Goal: Task Accomplishment & Management: Complete application form

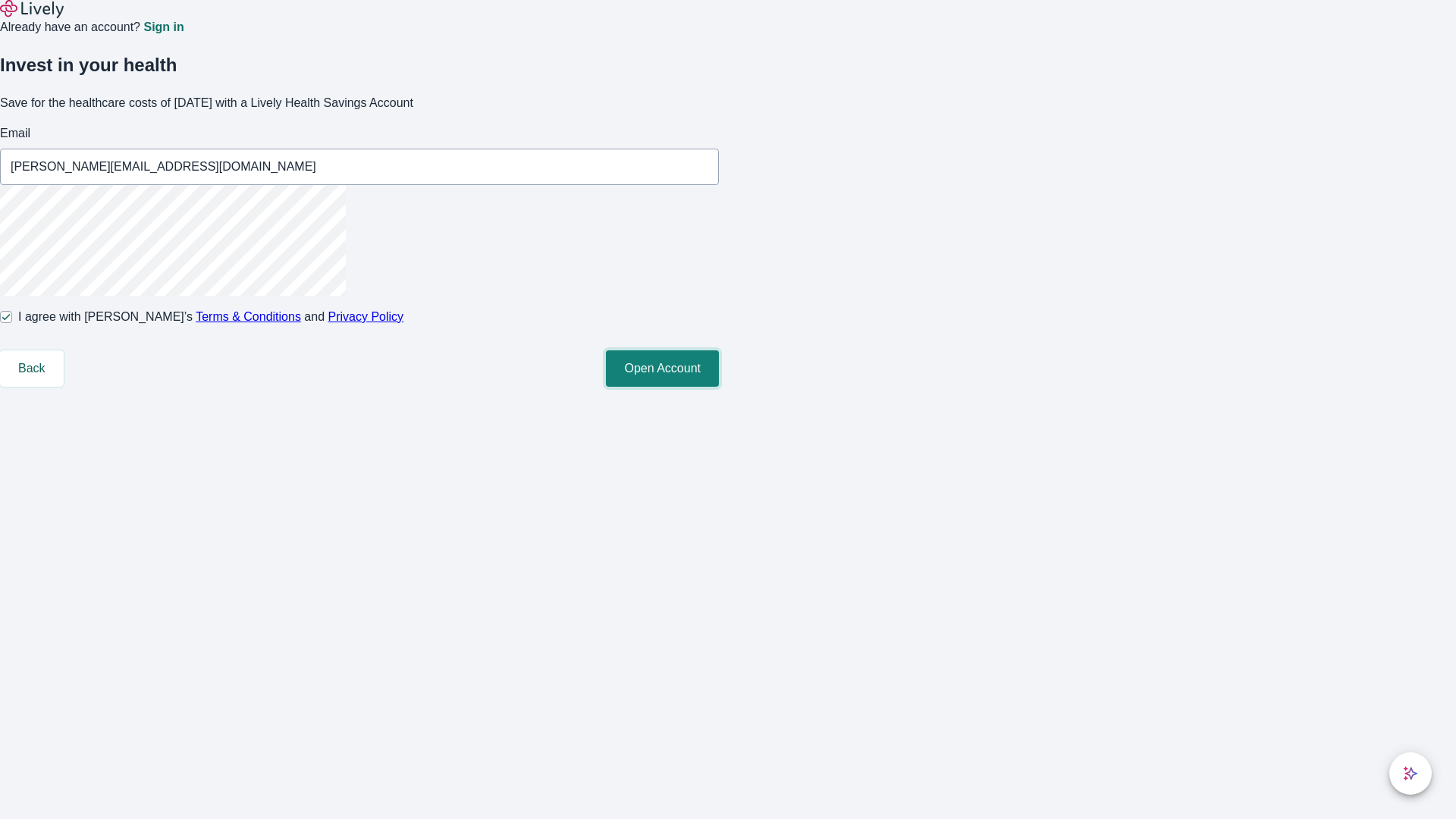
click at [719, 387] on button "Open Account" at bounding box center [662, 368] width 113 height 36
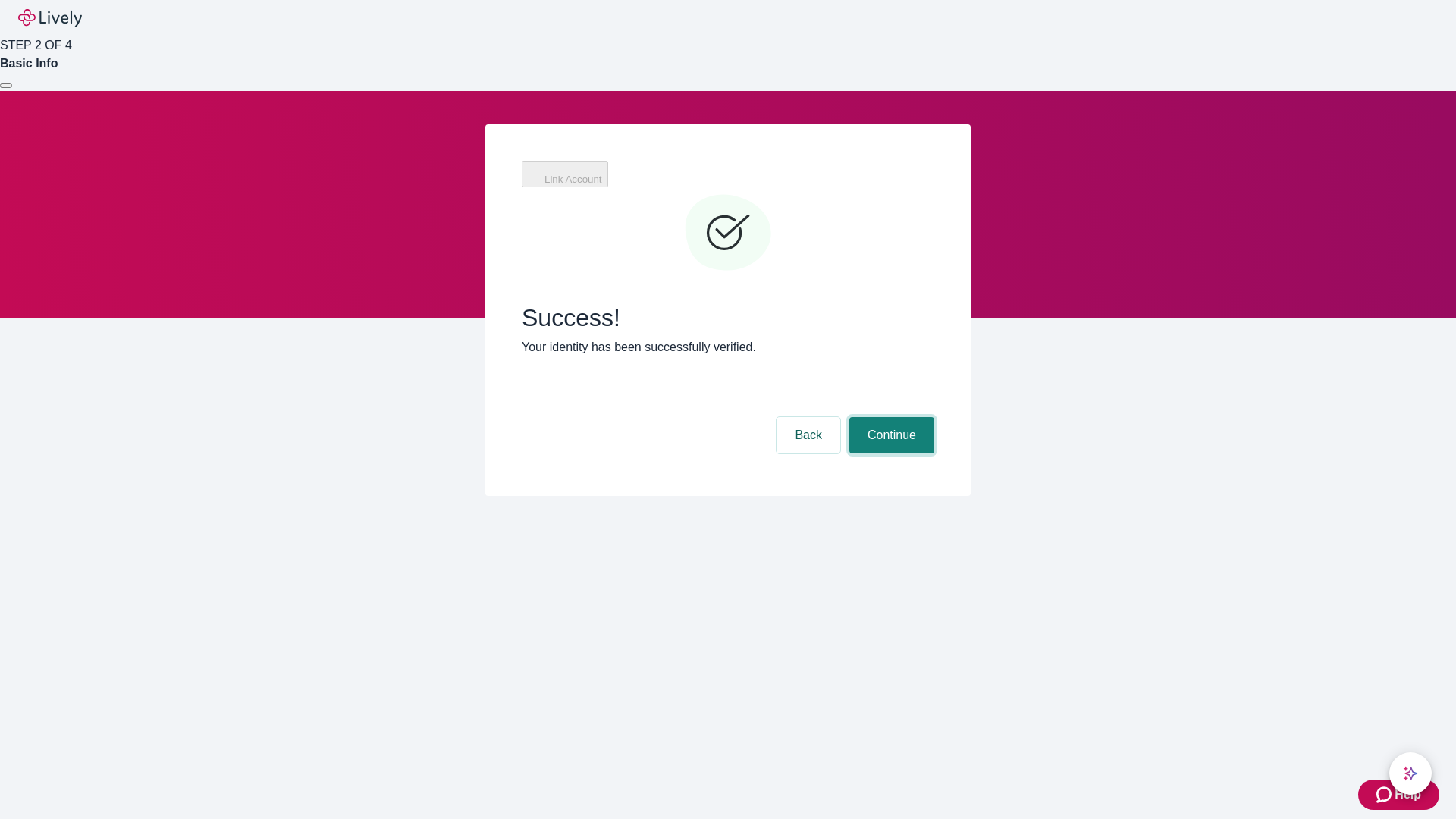
click at [889, 417] on button "Continue" at bounding box center [892, 435] width 85 height 36
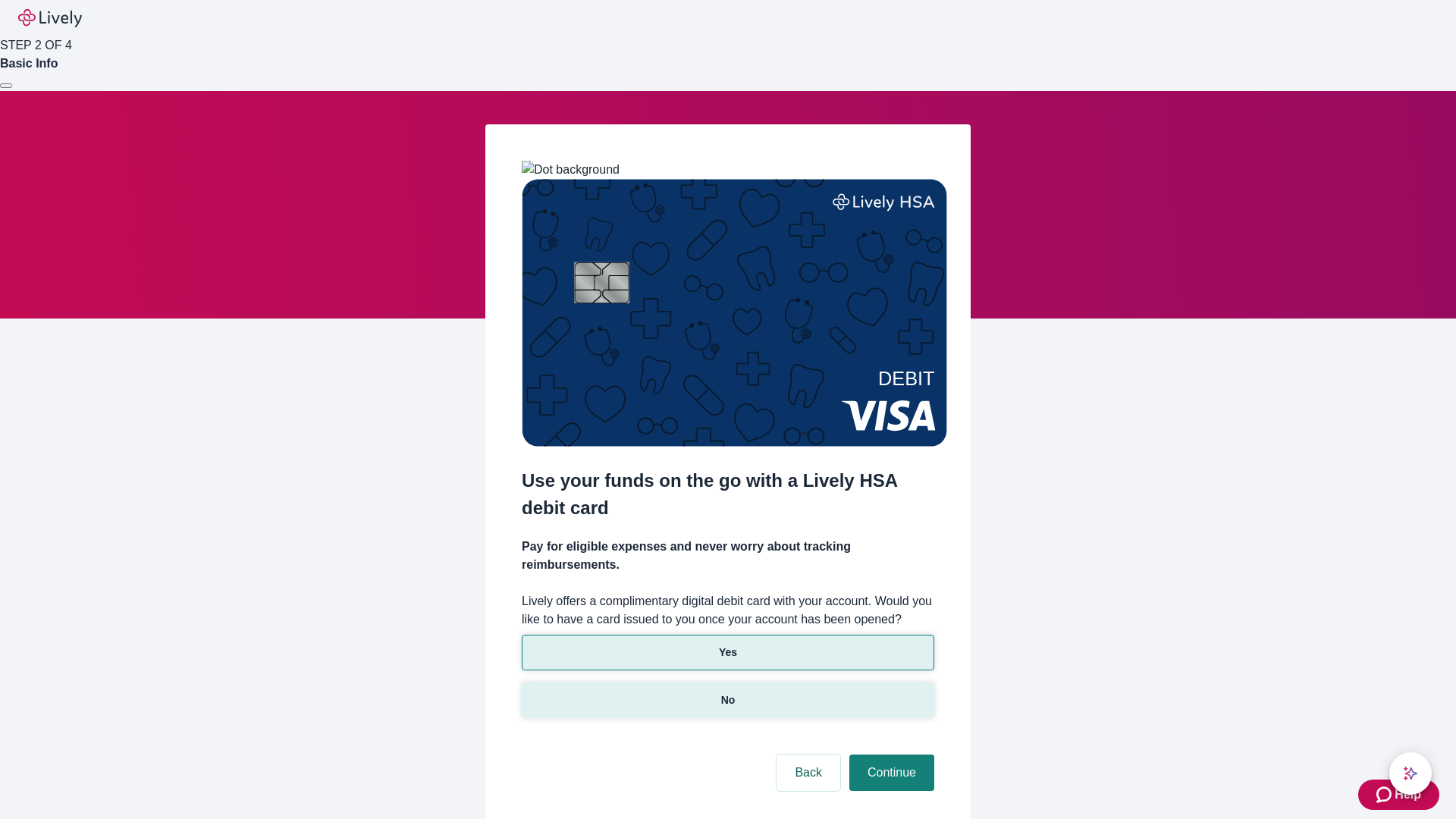
click at [727, 692] on p "No" at bounding box center [728, 699] width 15 height 16
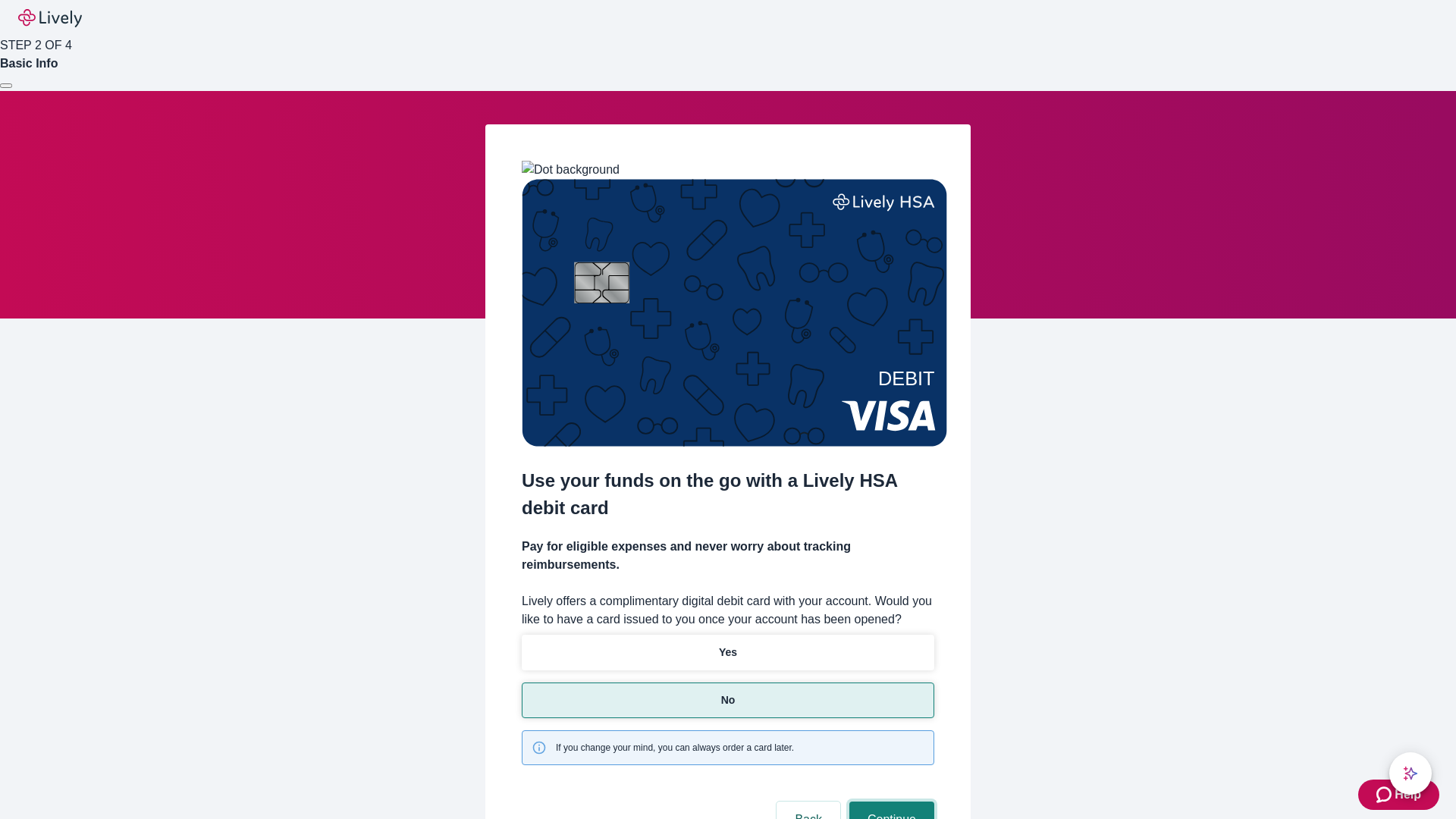
click at [889, 801] on button "Continue" at bounding box center [892, 819] width 85 height 36
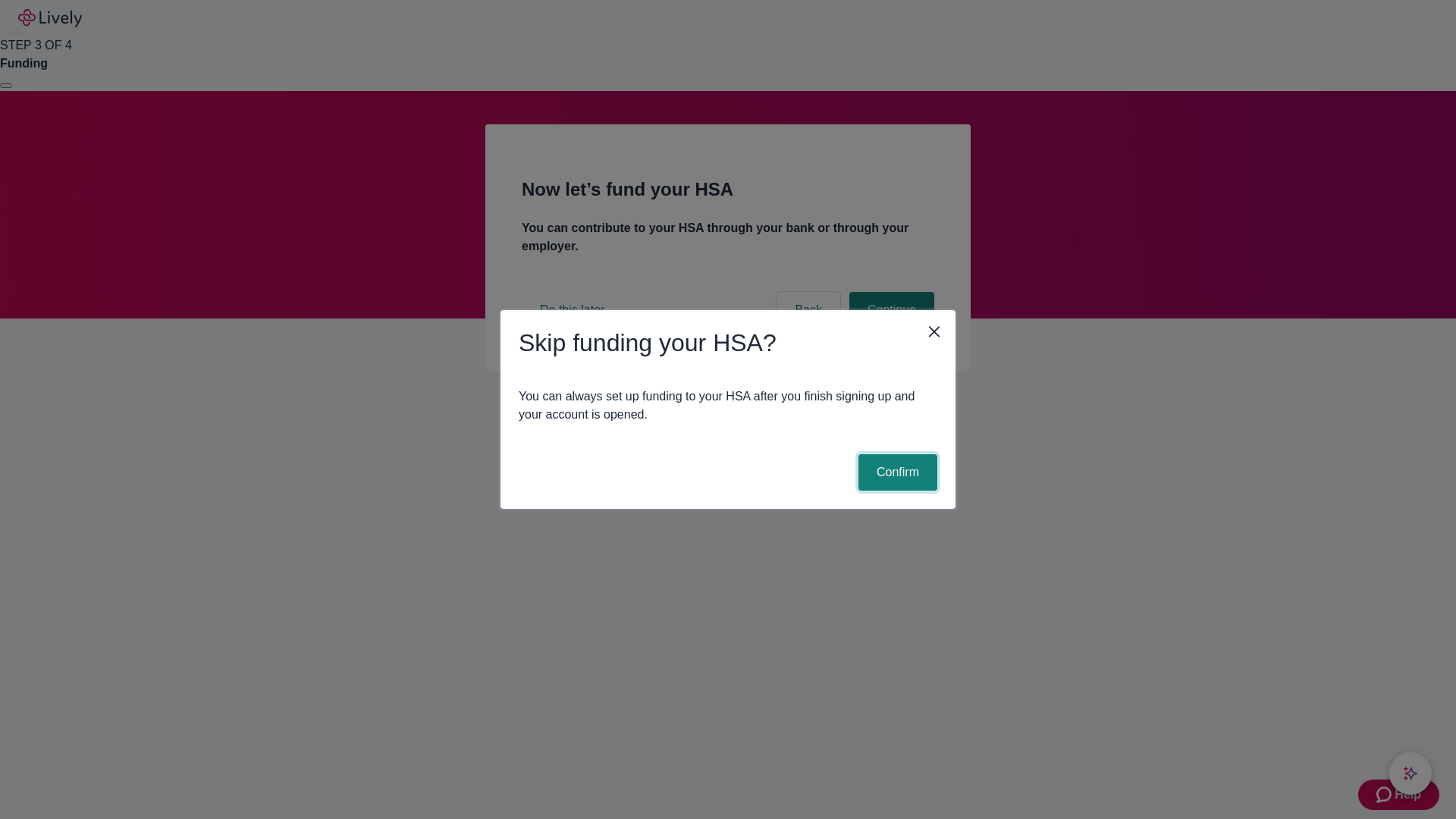
click at [896, 473] on button "Confirm" at bounding box center [898, 472] width 79 height 36
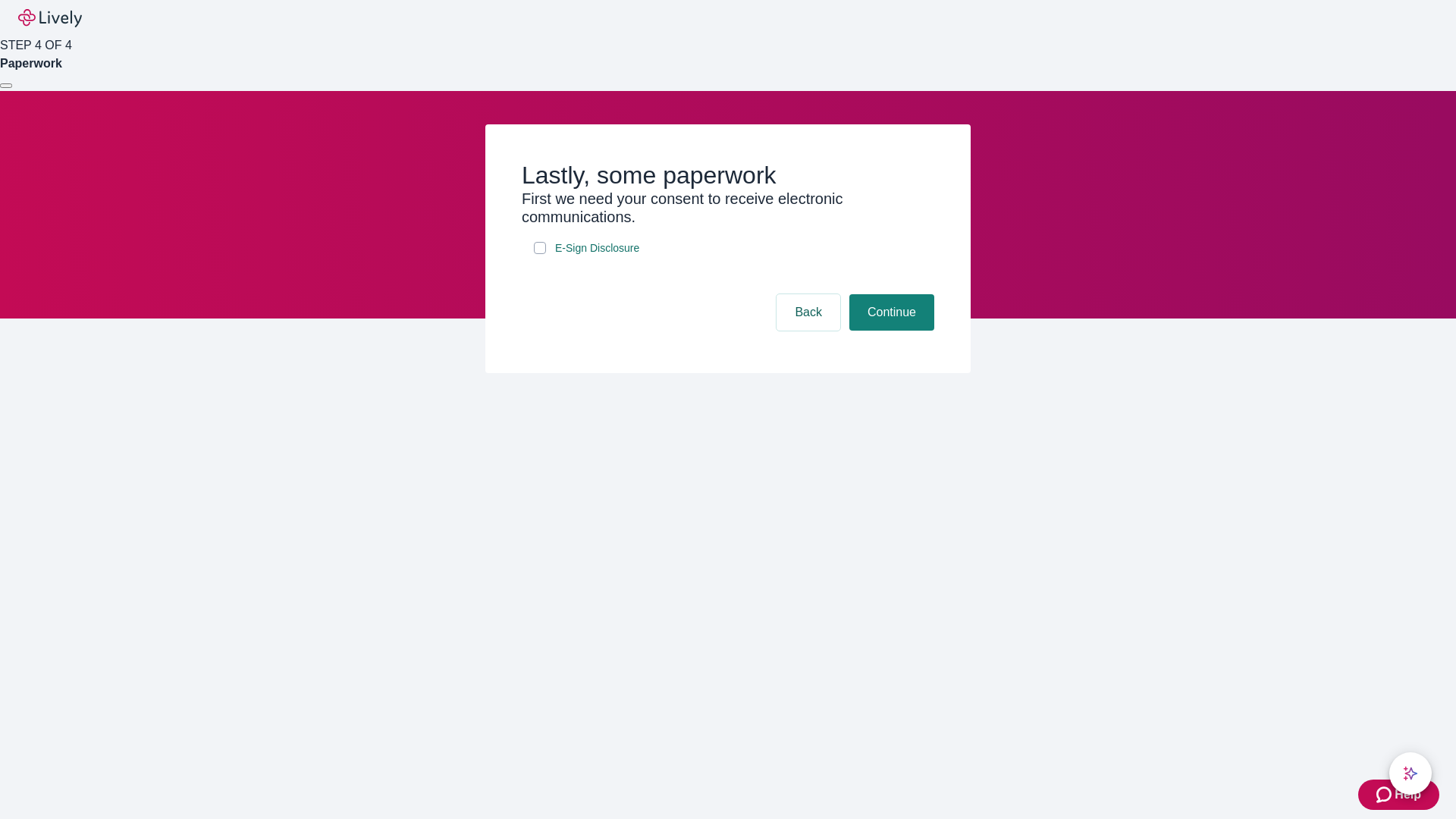
click at [540, 254] on input "E-Sign Disclosure" at bounding box center [539, 247] width 12 height 12
checkbox input "true"
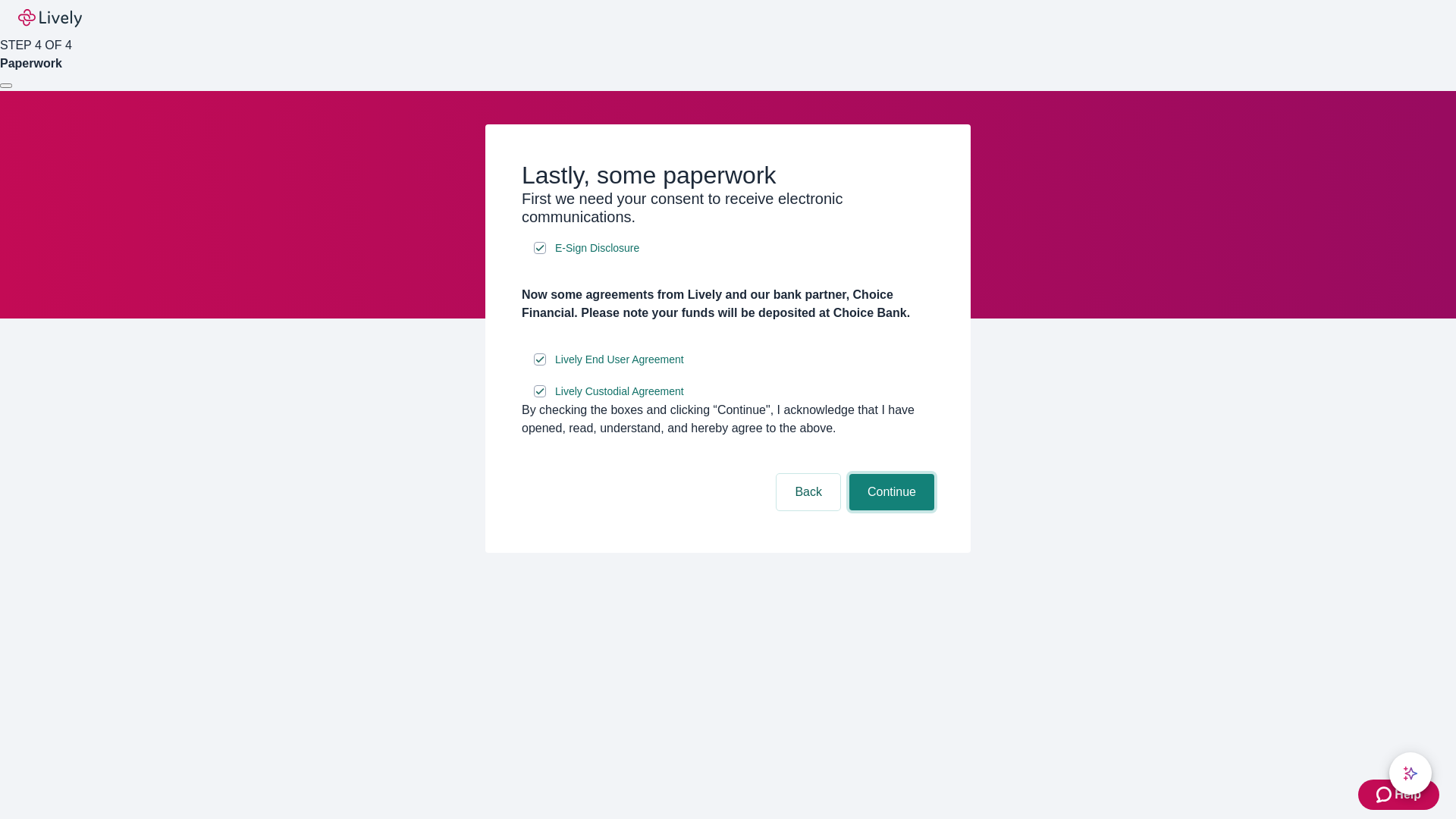
click at [889, 510] on button "Continue" at bounding box center [892, 491] width 85 height 36
